Goal: Information Seeking & Learning: Get advice/opinions

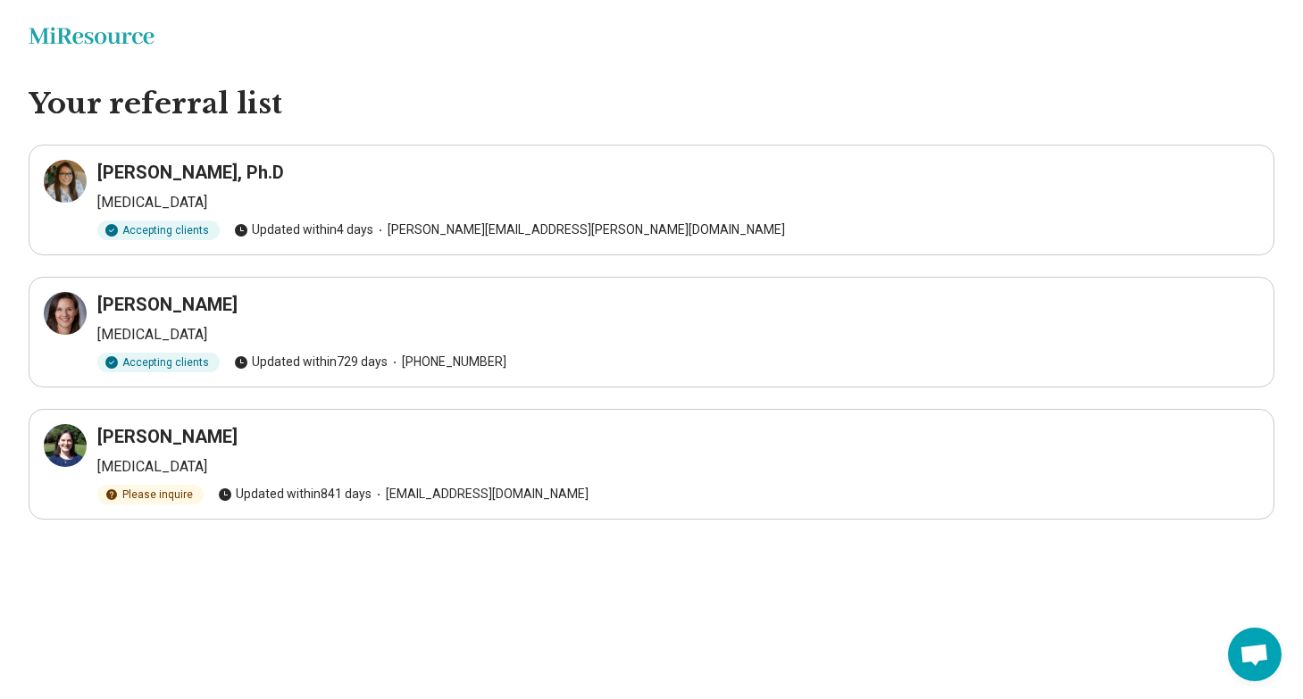
drag, startPoint x: 94, startPoint y: 175, endPoint x: 272, endPoint y: 165, distance: 178.0
click at [272, 165] on div "Dr. Christine Coleman, Ph.D Psychologist Accepting clients Updated within 4 day…" at bounding box center [652, 200] width 1216 height 80
copy h3 "Dr. Christine Coleman"
drag, startPoint x: 253, startPoint y: 292, endPoint x: 122, endPoint y: 290, distance: 130.4
click at [122, 290] on article "Miriam Ehrensaft Psychologist Accepting clients Updated within 729 days (919) 7…" at bounding box center [652, 332] width 1246 height 111
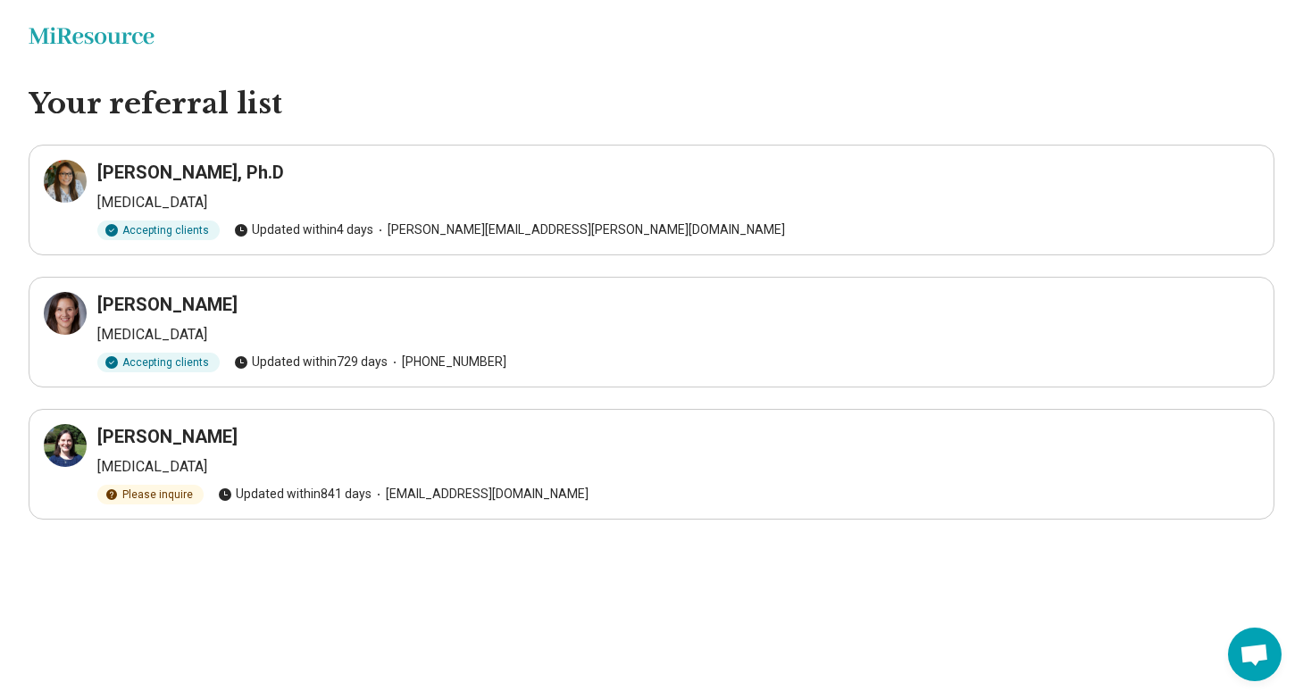
copy h3 "Miriam Ehrensaft"
click at [721, 591] on html "Miresource logo Your referral list Dr. Christine Coleman, Ph.D Psychologist Acc…" at bounding box center [651, 295] width 1303 height 591
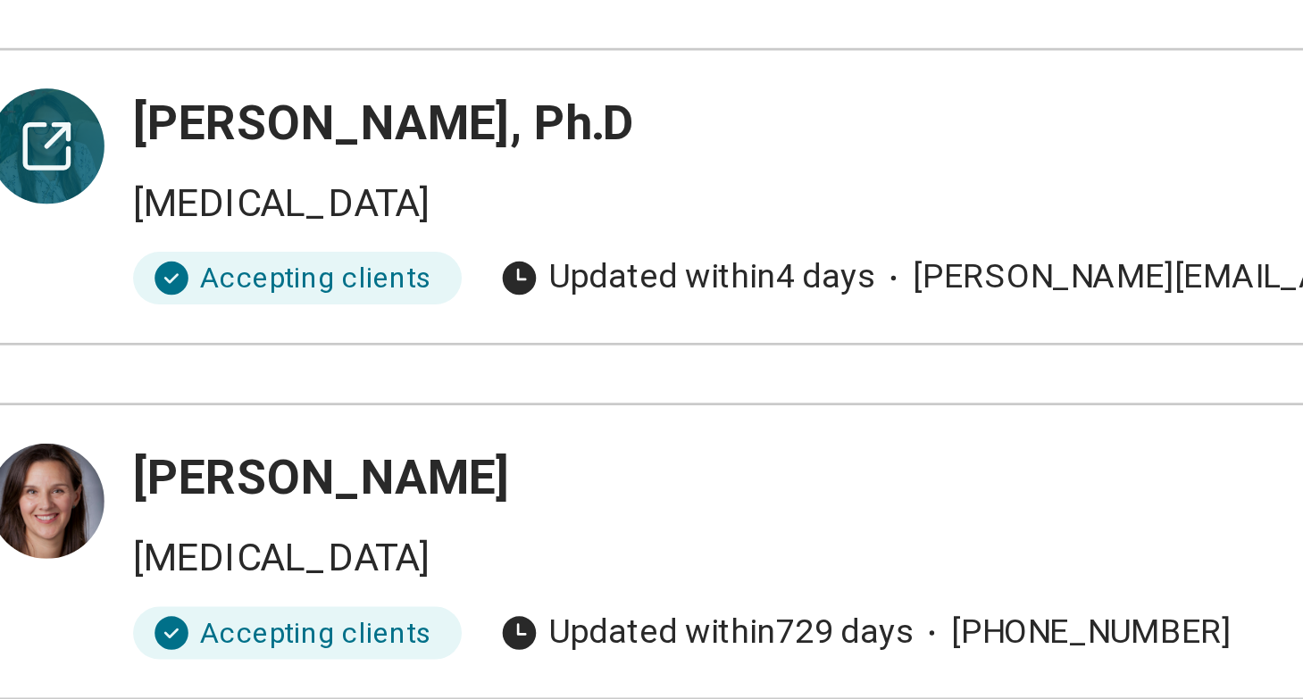
click at [67, 182] on icon at bounding box center [64, 181] width 21 height 21
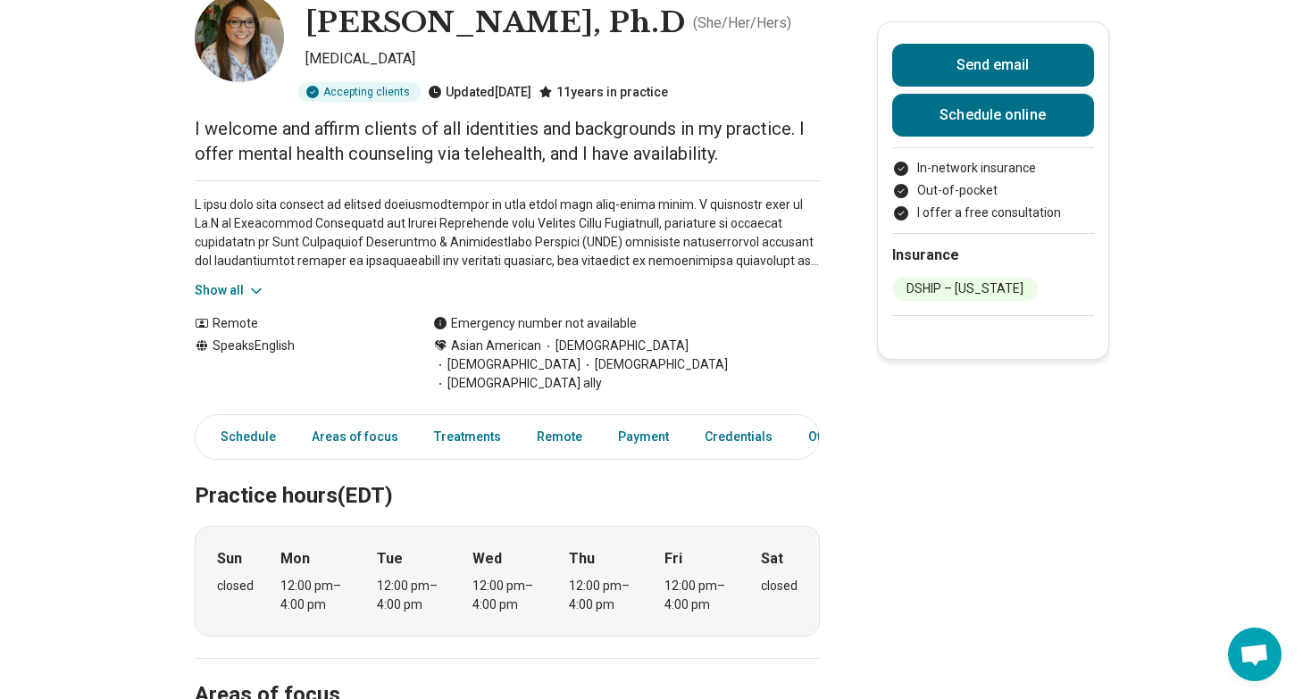
scroll to position [161, 0]
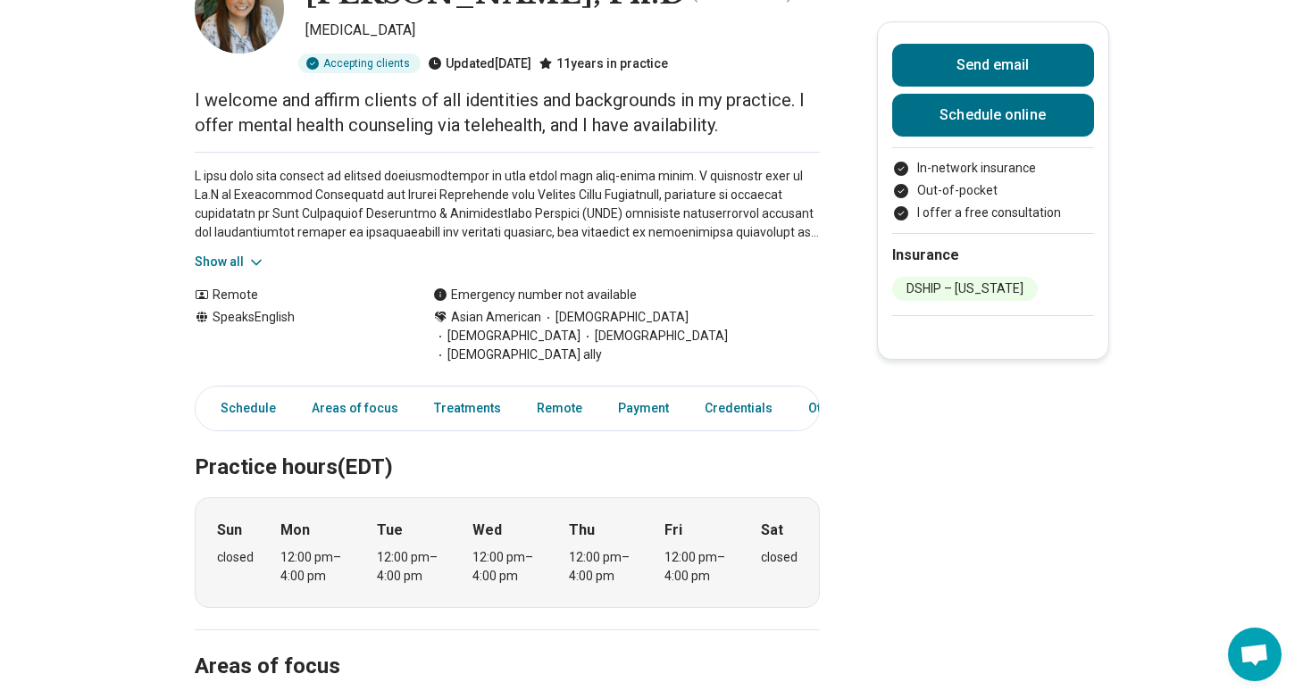
click at [210, 267] on button "Show all" at bounding box center [230, 262] width 71 height 19
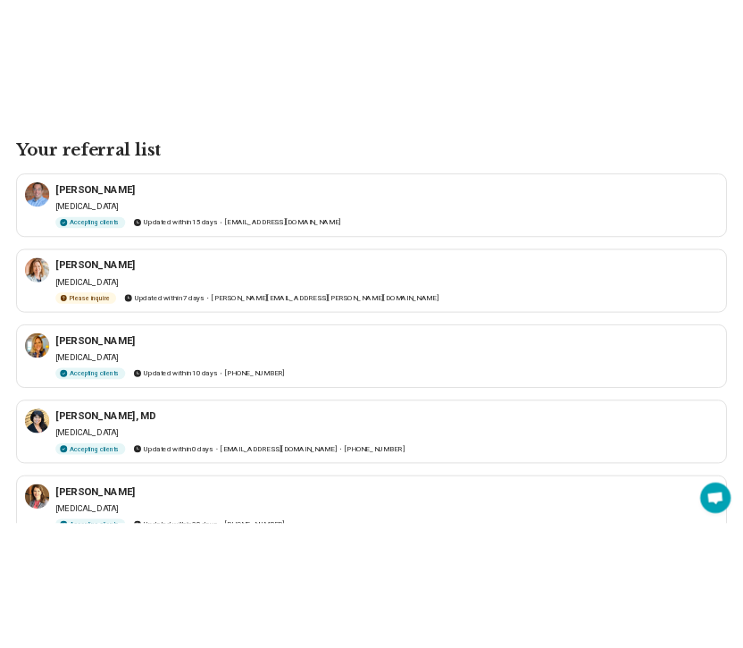
scroll to position [155, 0]
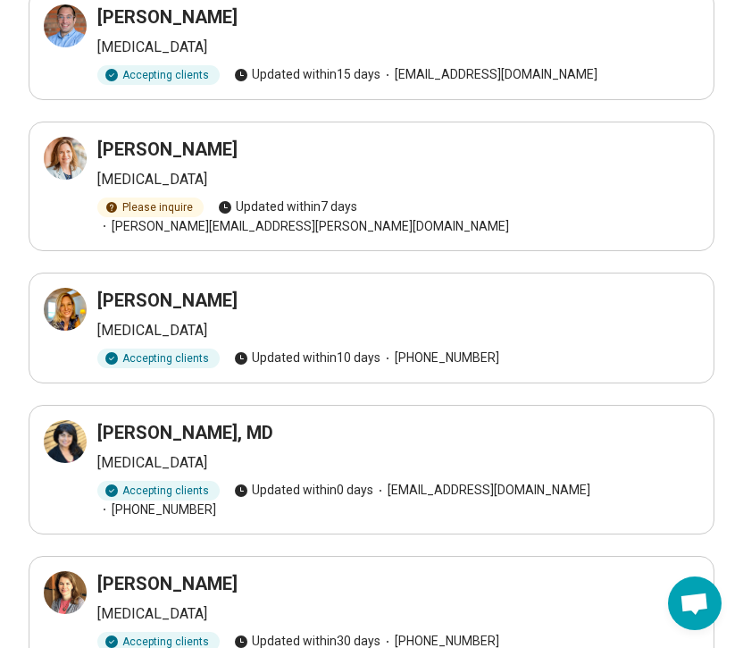
click at [517, 293] on div "Alexandra Powell Psychiatrist Accepting clients Updated within 10 days (919) 28…" at bounding box center [372, 328] width 656 height 80
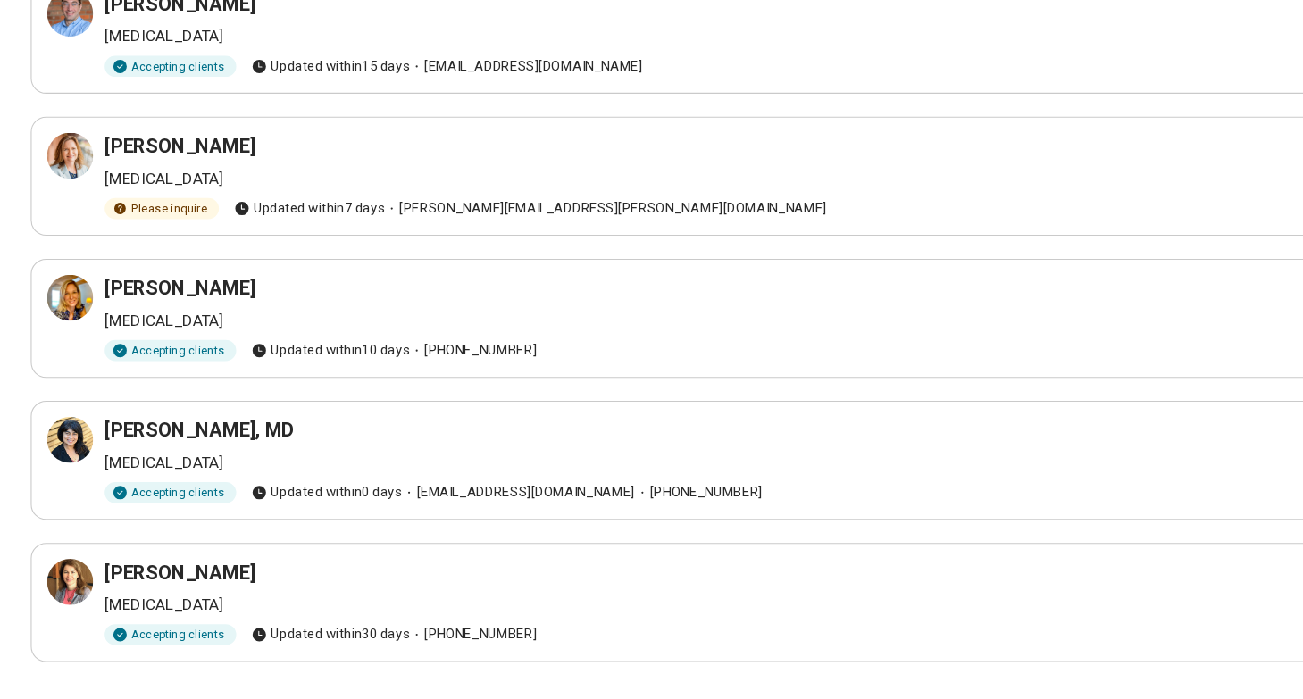
scroll to position [155, 0]
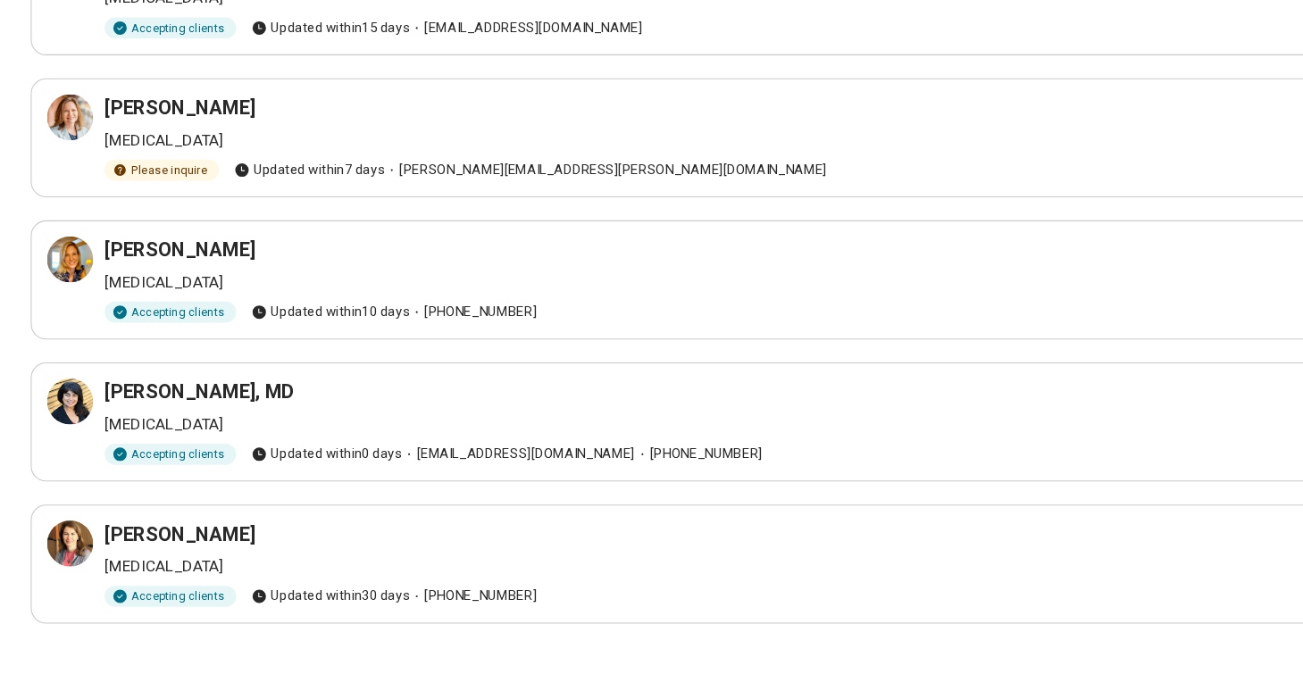
click at [301, 557] on div "[PERSON_NAME]" at bounding box center [678, 545] width 1162 height 25
